Goal: Information Seeking & Learning: Understand process/instructions

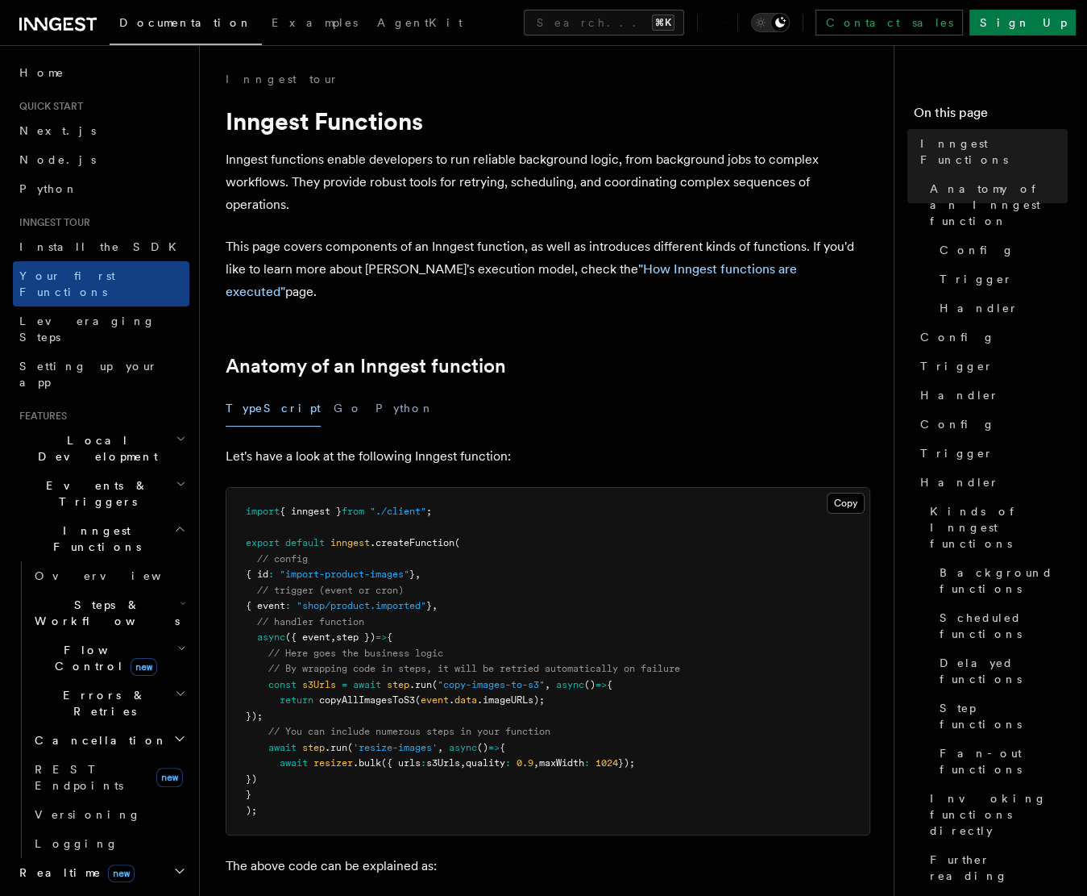
click at [542, 392] on div "TypeScript Go Python" at bounding box center [548, 408] width 645 height 36
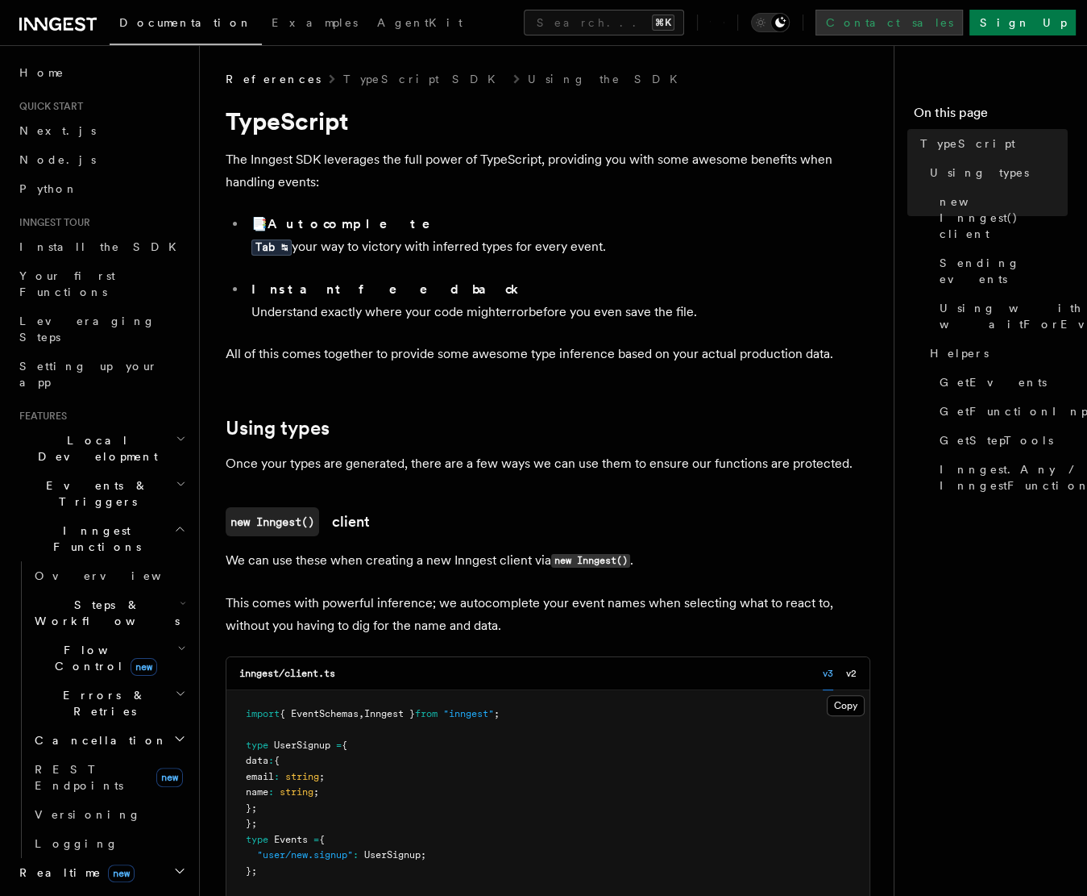
click at [963, 31] on link "Contact sales" at bounding box center [890, 23] width 148 height 26
click at [524, 22] on button "Search... ⌘K" at bounding box center [604, 23] width 160 height 26
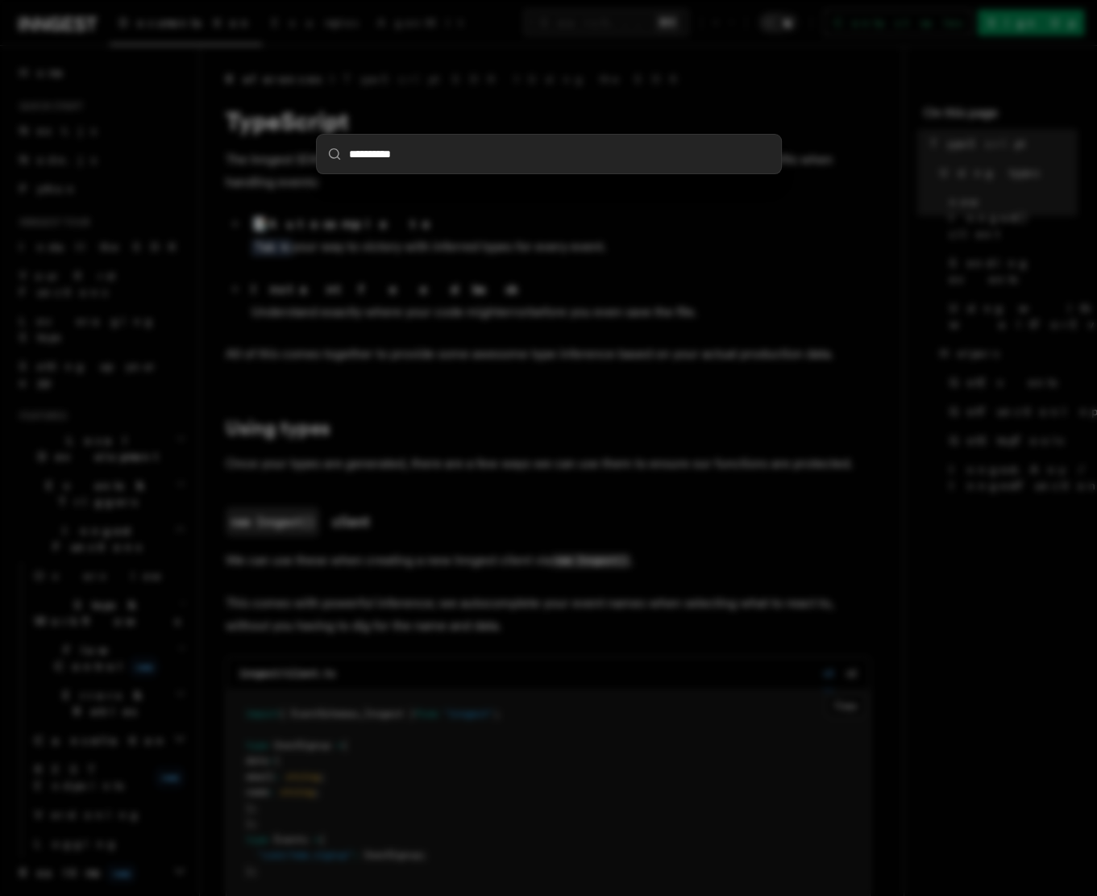
click at [395, 153] on input "**********" at bounding box center [549, 154] width 464 height 39
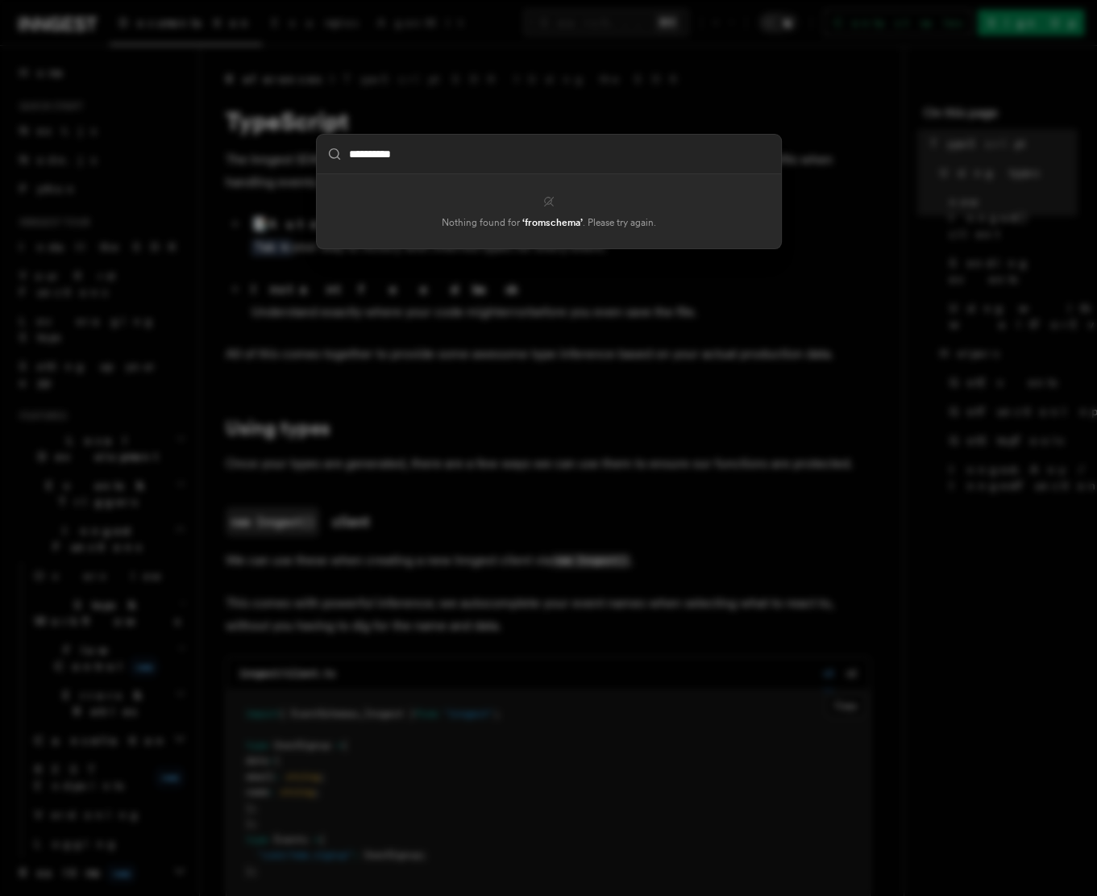
click at [395, 153] on input "**********" at bounding box center [549, 154] width 464 height 39
click at [408, 156] on input "**********" at bounding box center [549, 154] width 464 height 39
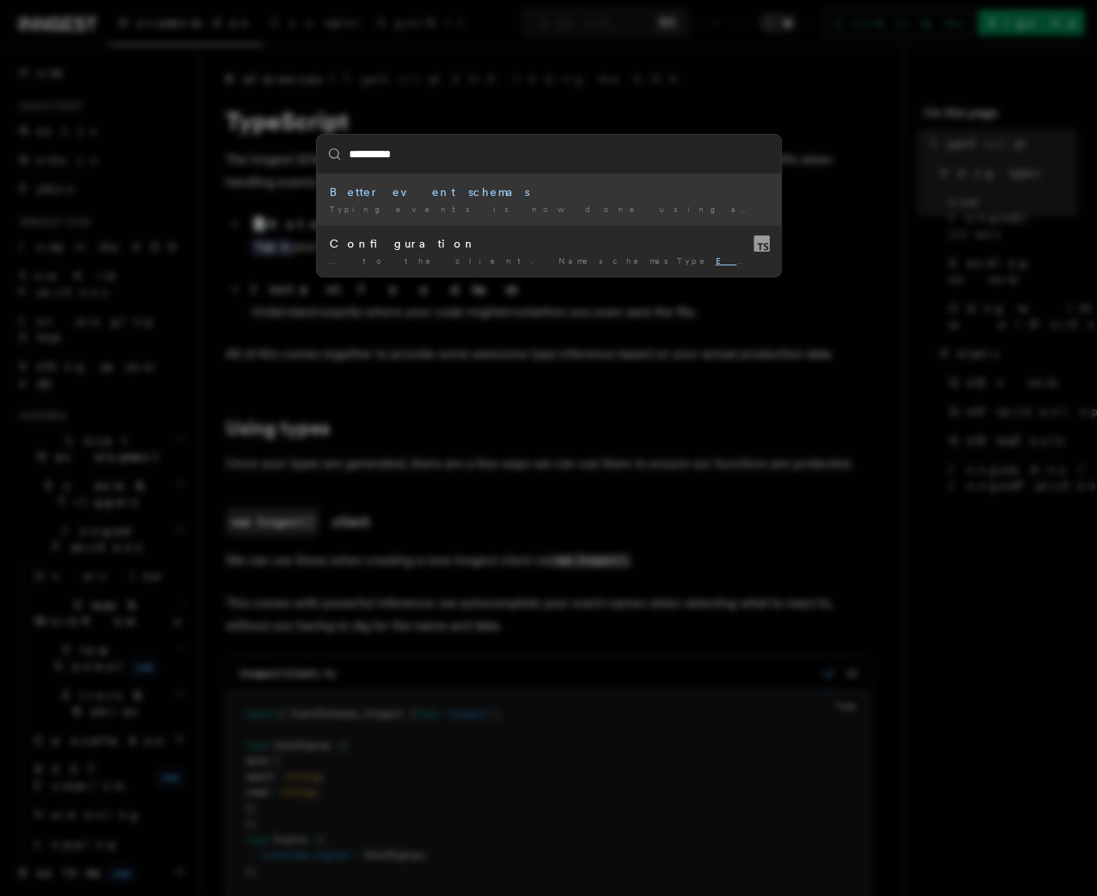
type input "**********"
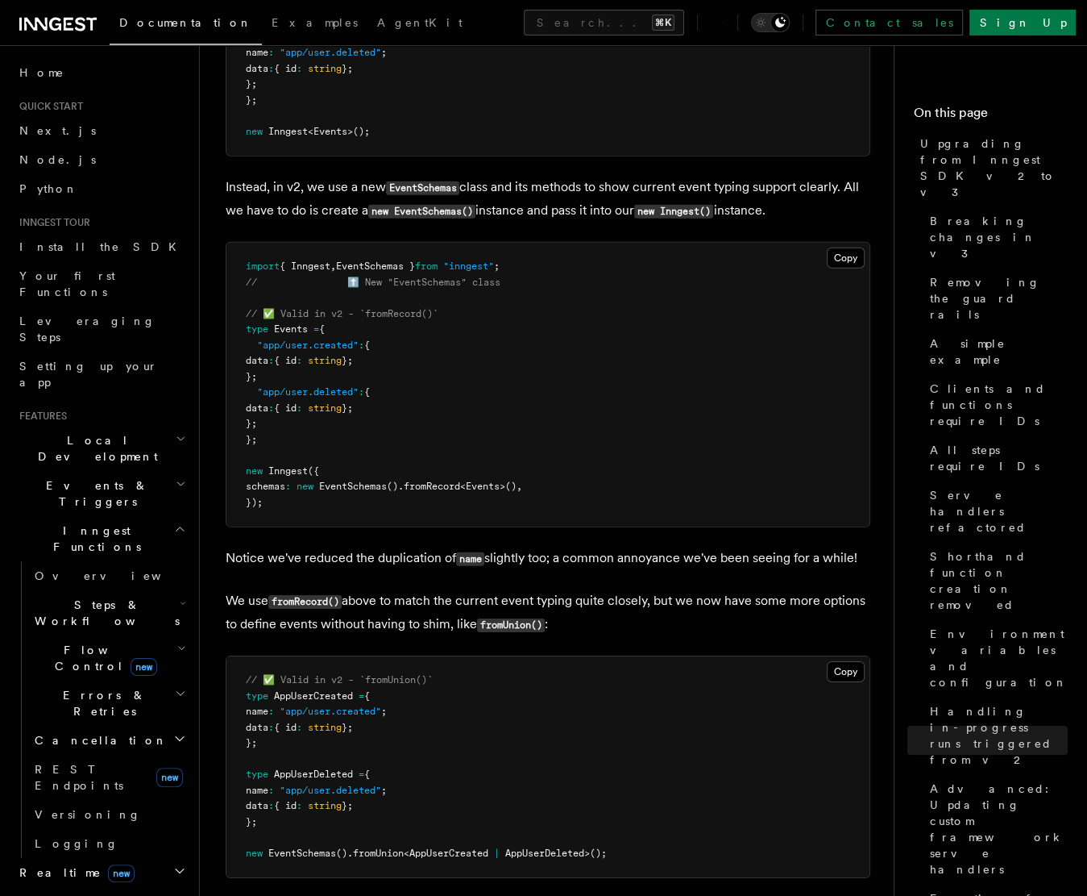
scroll to position [9662, 0]
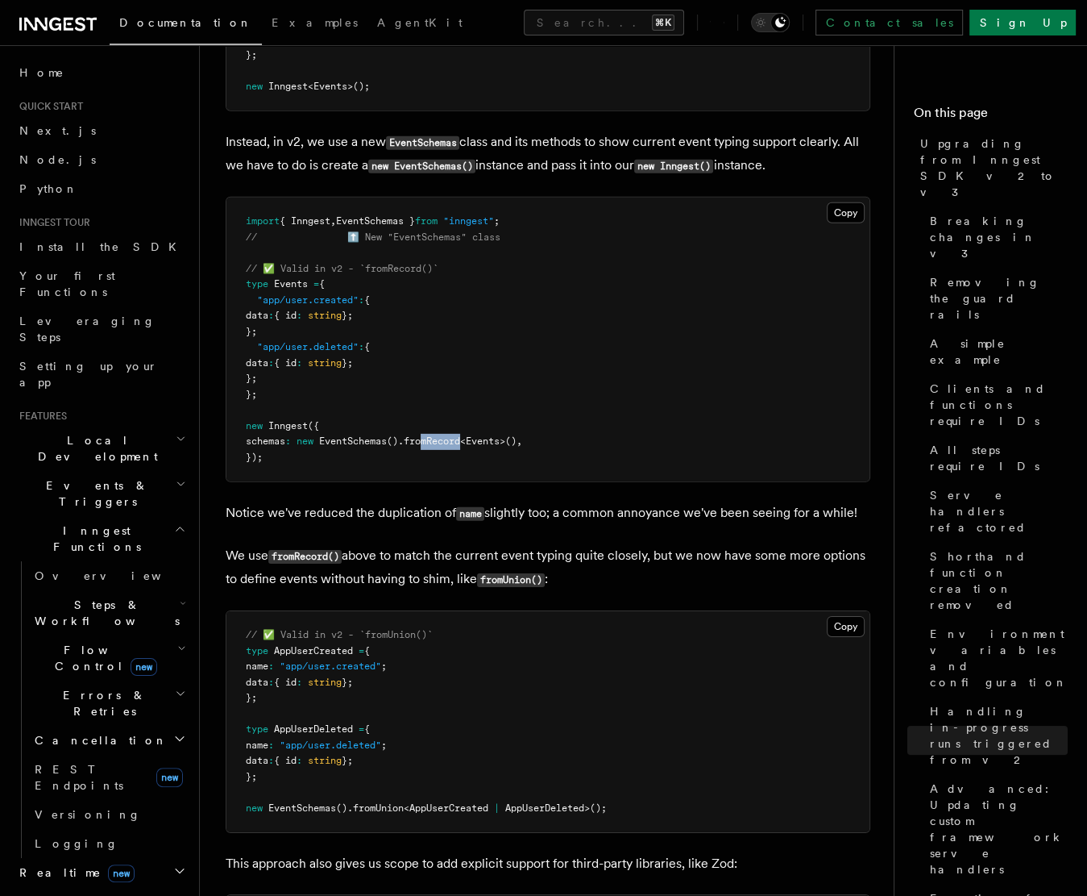
drag, startPoint x: 436, startPoint y: 415, endPoint x: 488, endPoint y: 414, distance: 51.6
click at [487, 435] on span "schemas : new EventSchemas () .fromRecord < Events >() ," at bounding box center [384, 440] width 276 height 11
click at [488, 435] on span "Events" at bounding box center [483, 440] width 34 height 11
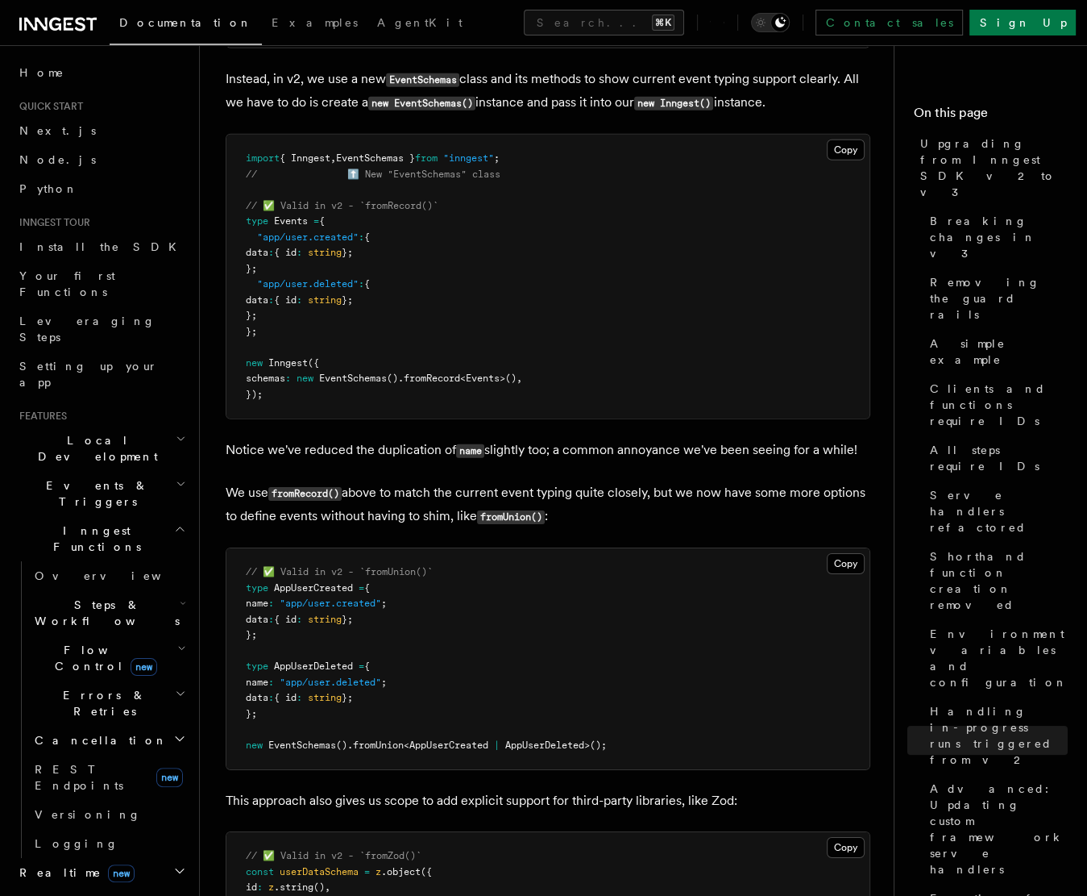
scroll to position [9741, 0]
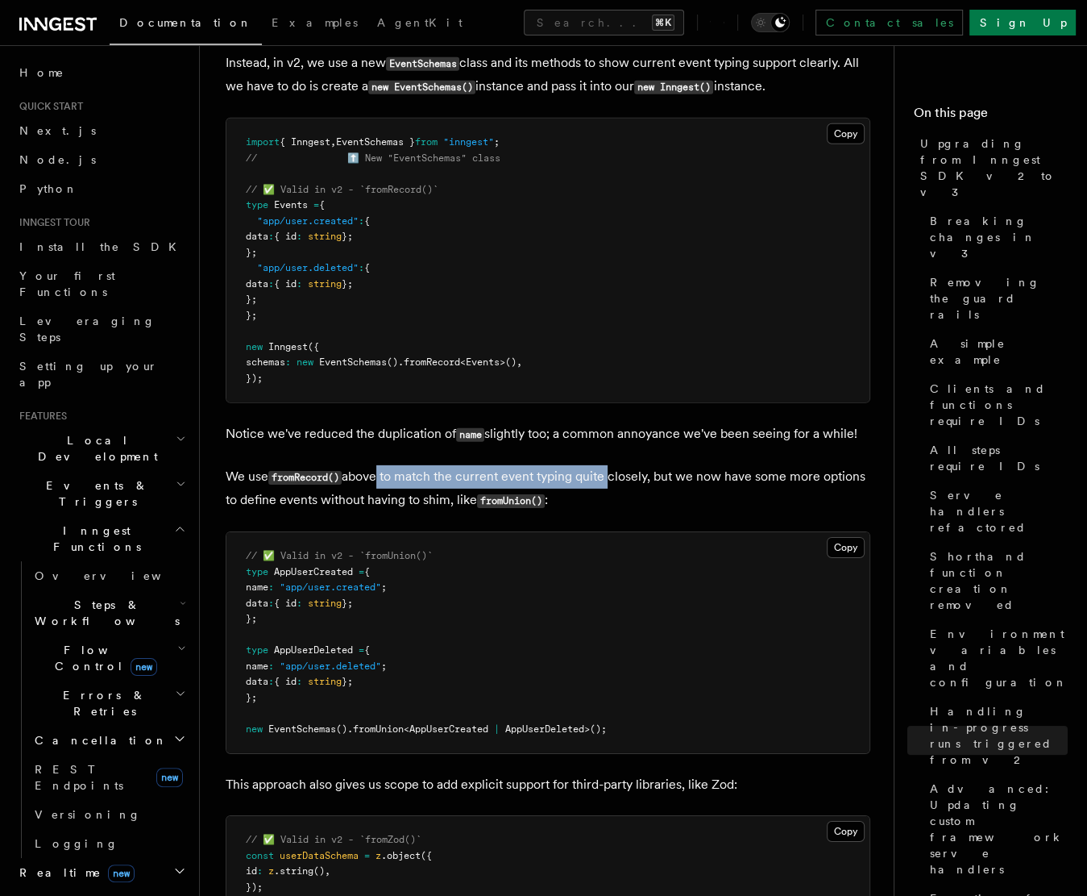
drag, startPoint x: 376, startPoint y: 443, endPoint x: 613, endPoint y: 443, distance: 236.2
click at [613, 465] on p "We use fromRecord() above to match the current event typing quite closely, but …" at bounding box center [548, 488] width 645 height 47
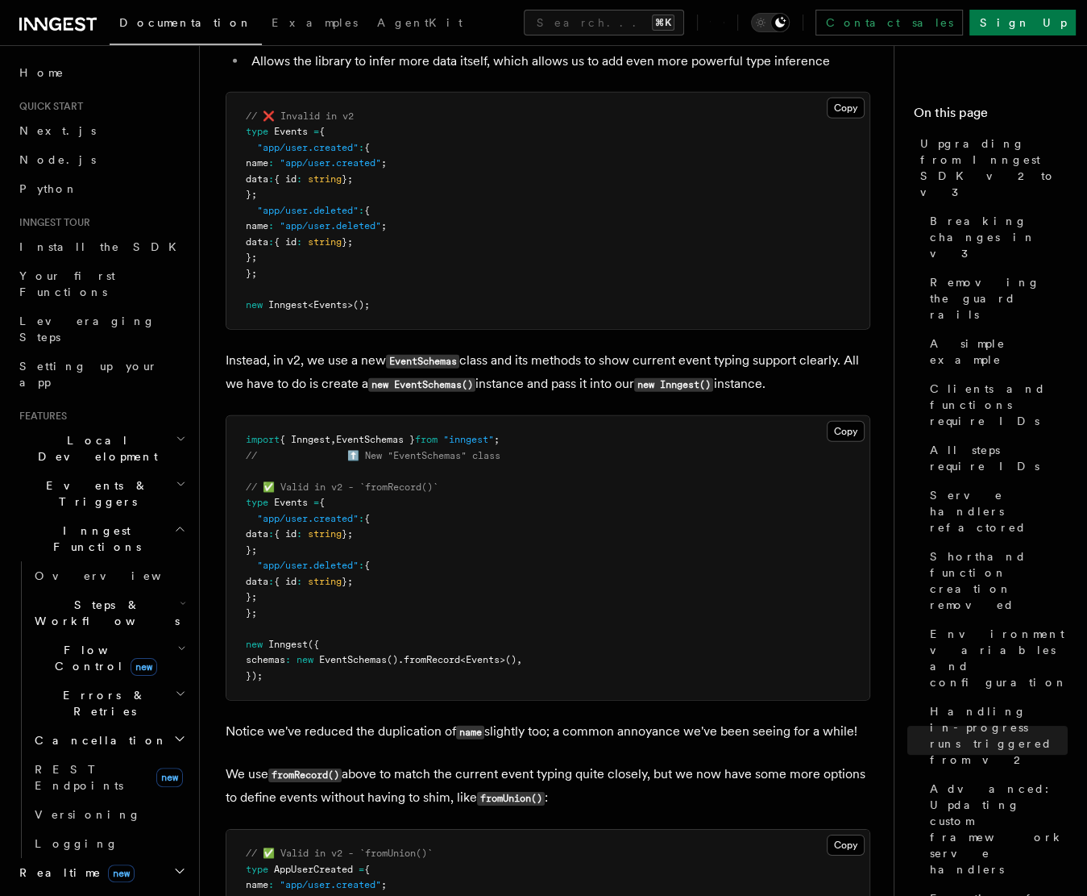
scroll to position [9442, 0]
click at [763, 351] on p "Instead, in v2, we use a new EventSchemas class and its methods to show current…" at bounding box center [548, 374] width 645 height 47
drag, startPoint x: 683, startPoint y: 336, endPoint x: 630, endPoint y: 337, distance: 52.4
click at [639, 351] on p "Instead, in v2, we use a new EventSchemas class and its methods to show current…" at bounding box center [548, 374] width 645 height 47
click at [625, 351] on p "Instead, in v2, we use a new EventSchemas class and its methods to show current…" at bounding box center [548, 374] width 645 height 47
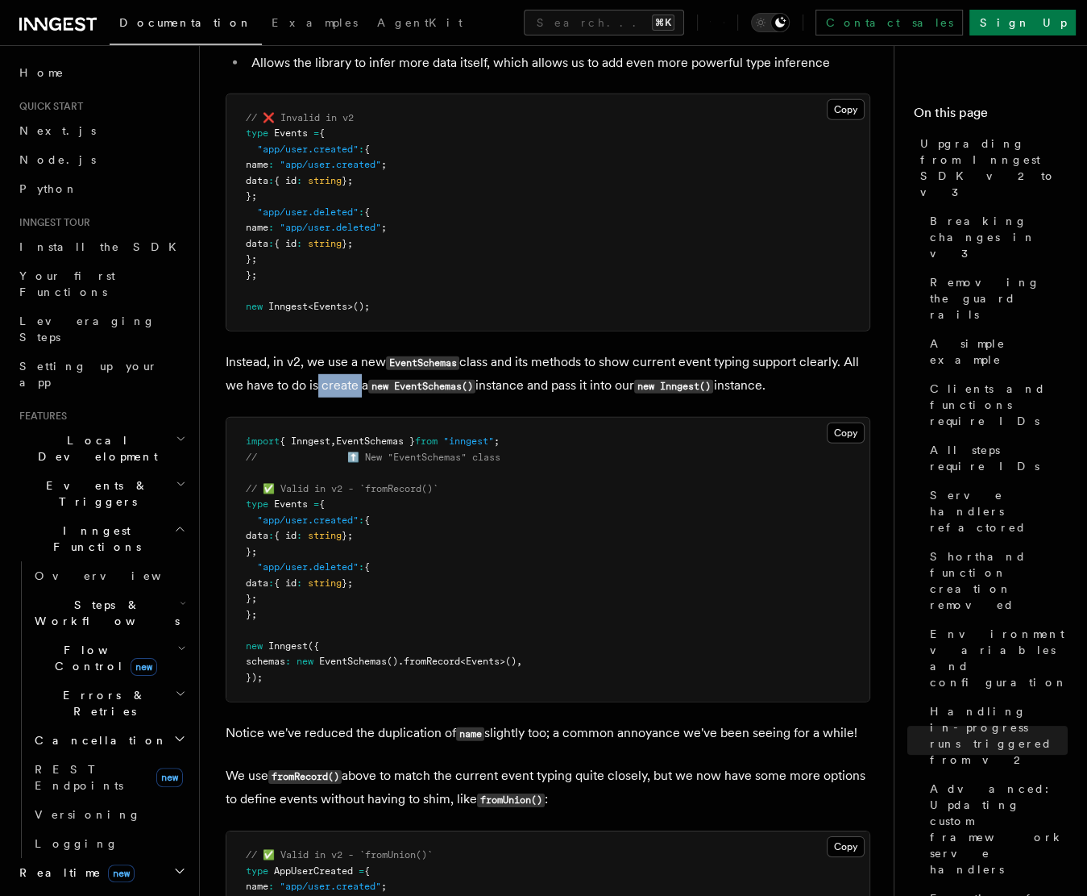
drag, startPoint x: 314, startPoint y: 357, endPoint x: 357, endPoint y: 358, distance: 42.7
click at [357, 358] on p "Instead, in v2, we use a new EventSchemas class and its methods to show current…" at bounding box center [548, 374] width 645 height 47
drag, startPoint x: 545, startPoint y: 356, endPoint x: 624, endPoint y: 358, distance: 79.0
click at [622, 358] on p "Instead, in v2, we use a new EventSchemas class and its methods to show current…" at bounding box center [548, 374] width 645 height 47
click at [625, 358] on p "Instead, in v2, we use a new EventSchemas class and its methods to show current…" at bounding box center [548, 374] width 645 height 47
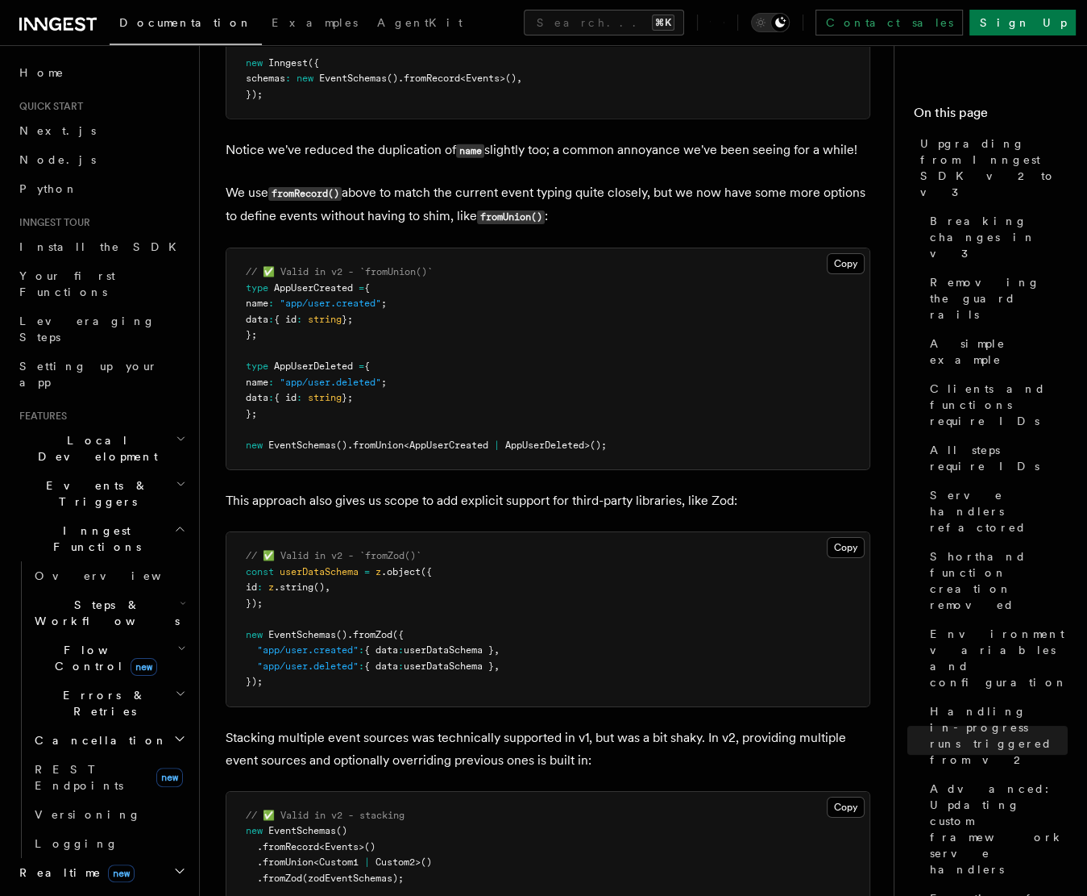
scroll to position [10085, 0]
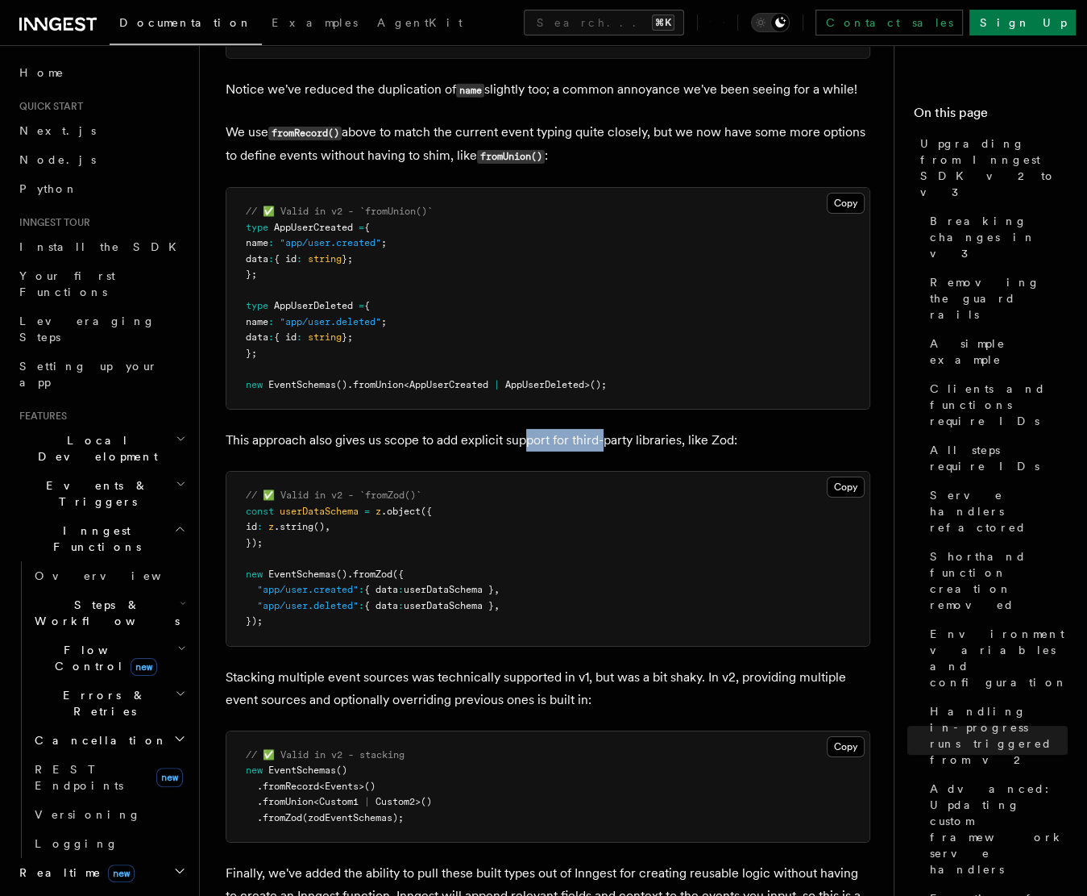
drag, startPoint x: 529, startPoint y: 414, endPoint x: 617, endPoint y: 411, distance: 87.9
click at [615, 429] on p "This approach also gives us scope to add explicit support for third-party libra…" at bounding box center [548, 440] width 645 height 23
click at [623, 429] on p "This approach also gives us scope to add explicit support for third-party libra…" at bounding box center [548, 440] width 645 height 23
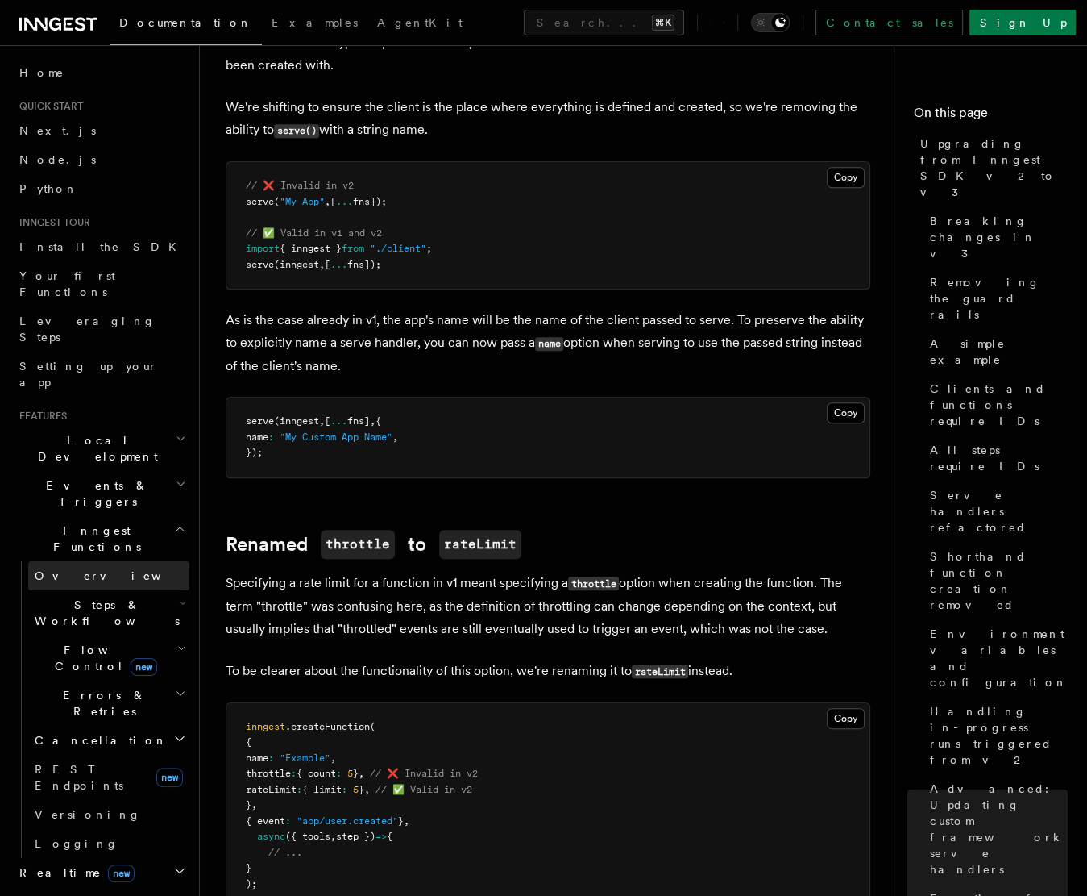
scroll to position [12143, 0]
